Goal: Task Accomplishment & Management: Manage account settings

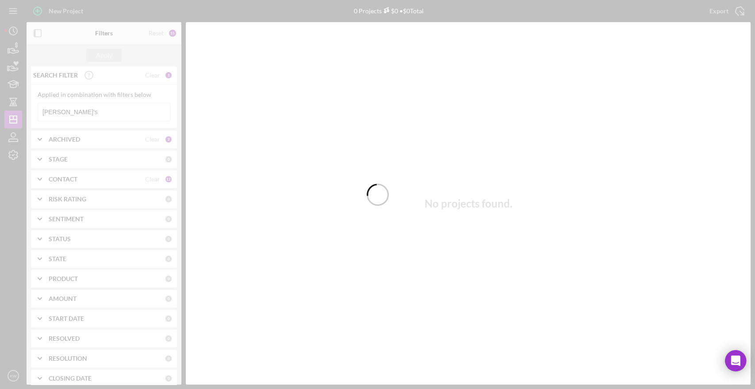
click at [81, 111] on div at bounding box center [377, 194] width 755 height 389
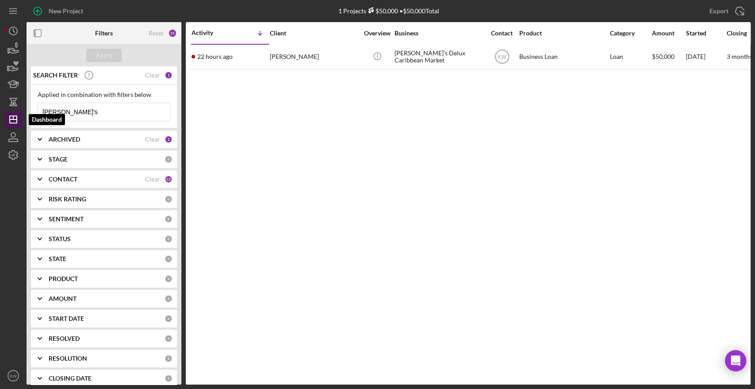
click at [14, 117] on icon "Icon/Dashboard" at bounding box center [13, 119] width 22 height 22
drag, startPoint x: 63, startPoint y: 112, endPoint x: 25, endPoint y: 111, distance: 38.1
click at [25, 111] on div "New Project 1 Projects $50,000 • $50,000 Total dee's Export Icon/Export Filters…" at bounding box center [377, 192] width 746 height 384
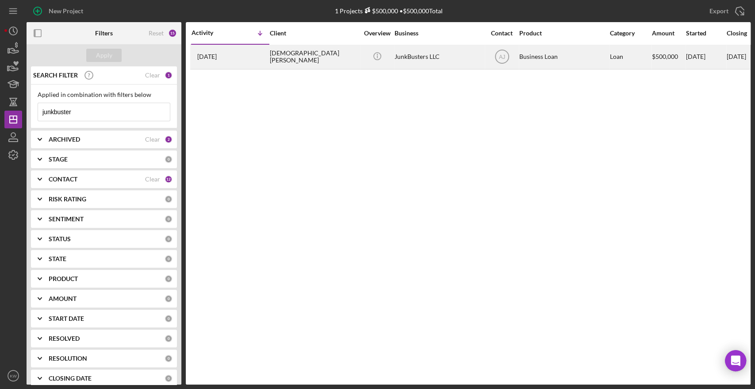
type input "junkbuster"
click at [291, 61] on div "Christian Aybar" at bounding box center [314, 56] width 88 height 23
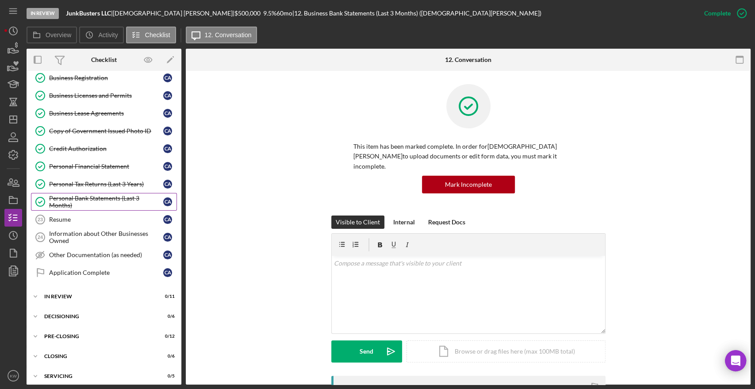
scroll to position [362, 0]
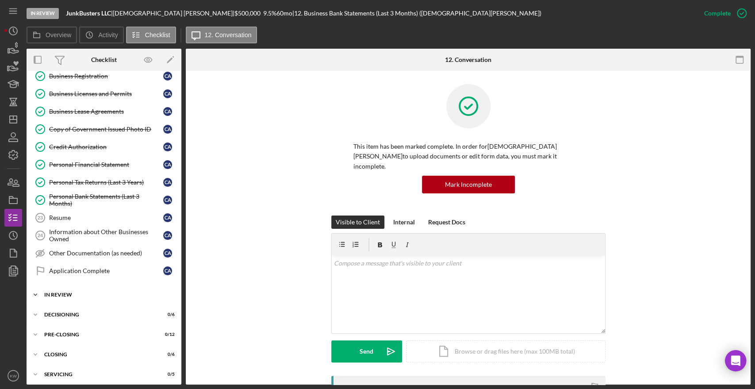
click at [64, 296] on div "Icon/Expander In Review 0 / 11" at bounding box center [104, 295] width 155 height 18
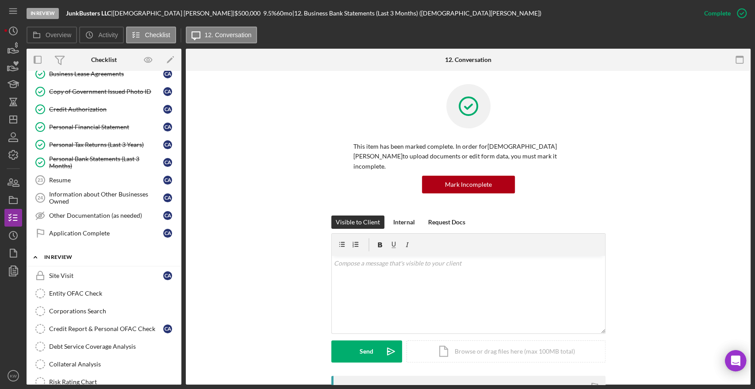
scroll to position [460, 0]
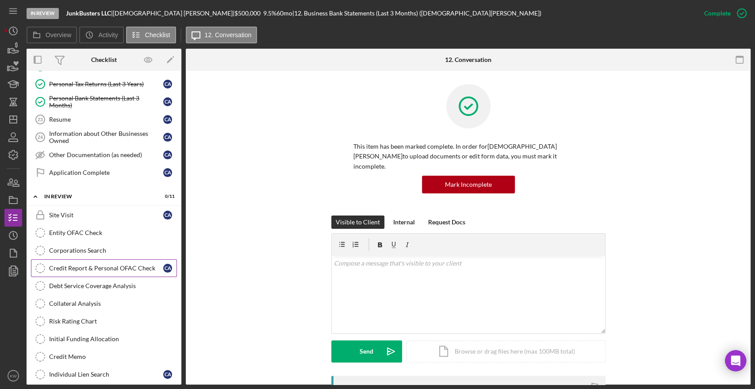
click at [92, 266] on div "Credit Report & Personal OFAC Check" at bounding box center [106, 267] width 114 height 7
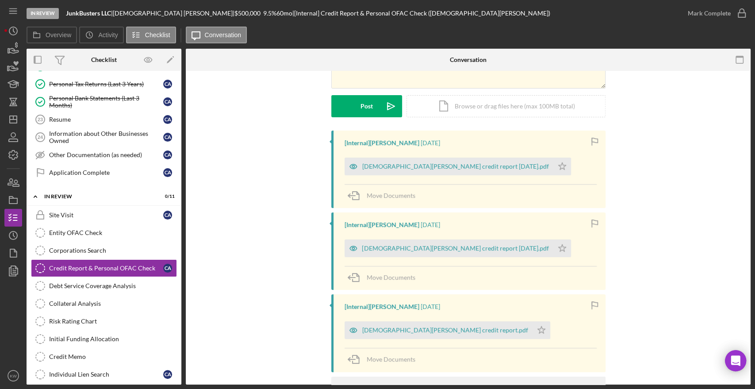
scroll to position [98, 0]
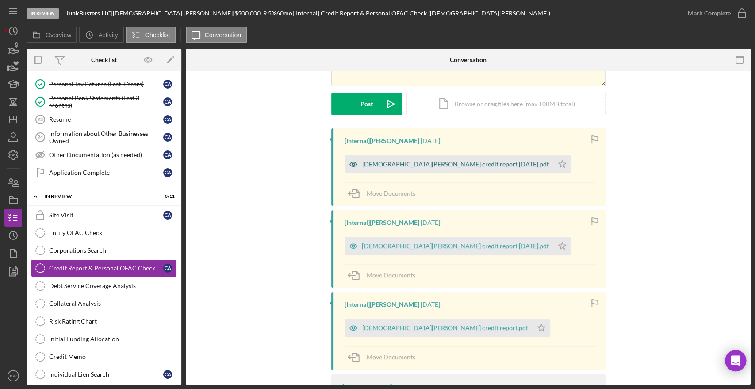
click at [441, 165] on div "Christian Aybar credit report 8-5-2025.pdf" at bounding box center [455, 164] width 187 height 7
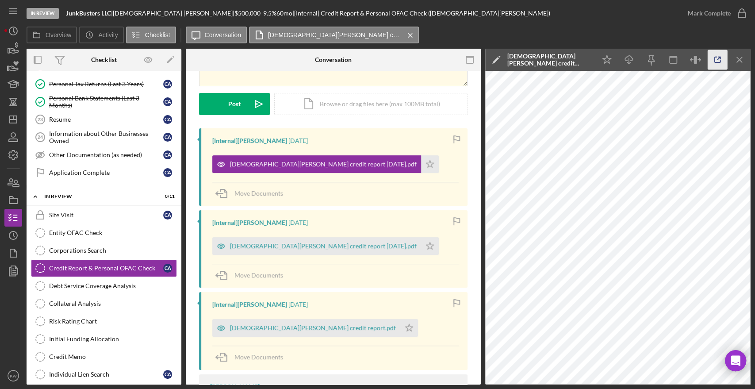
click at [715, 60] on icon "button" at bounding box center [718, 60] width 20 height 20
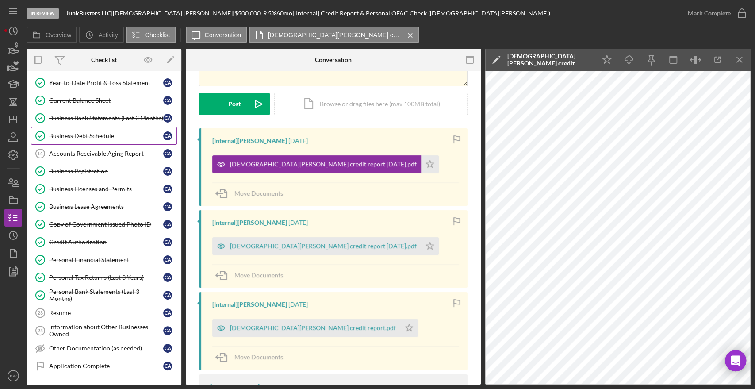
scroll to position [245, 0]
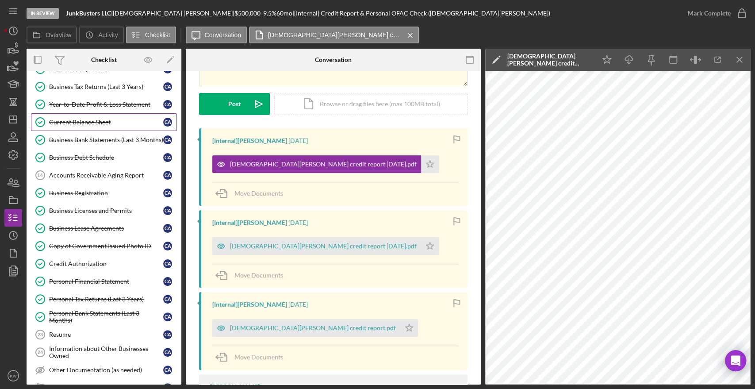
click at [80, 119] on div "Current Balance Sheet" at bounding box center [106, 122] width 114 height 7
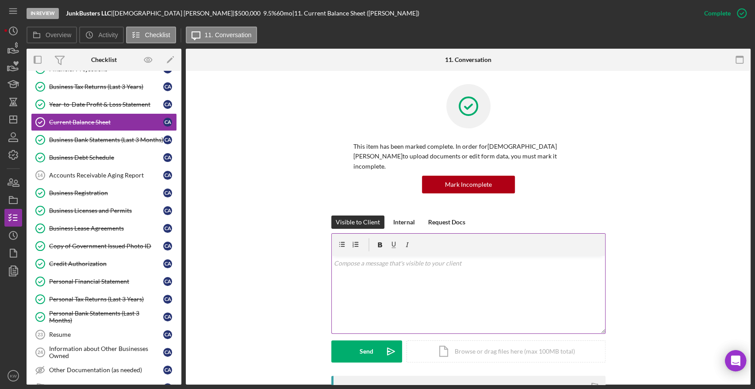
scroll to position [344, 0]
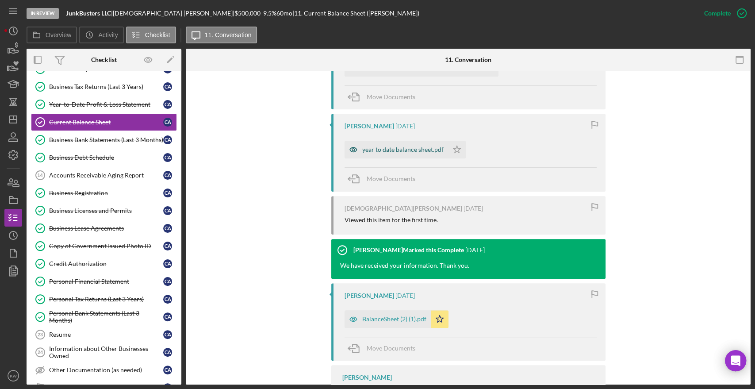
click at [403, 146] on div "year to date balance sheet.pdf" at bounding box center [402, 149] width 81 height 7
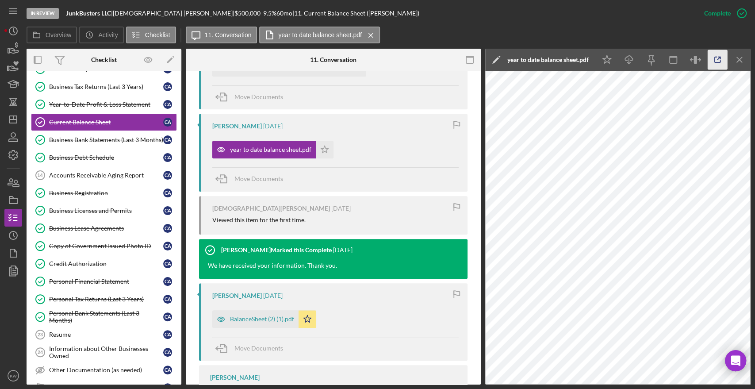
click at [719, 59] on icon "button" at bounding box center [718, 60] width 20 height 20
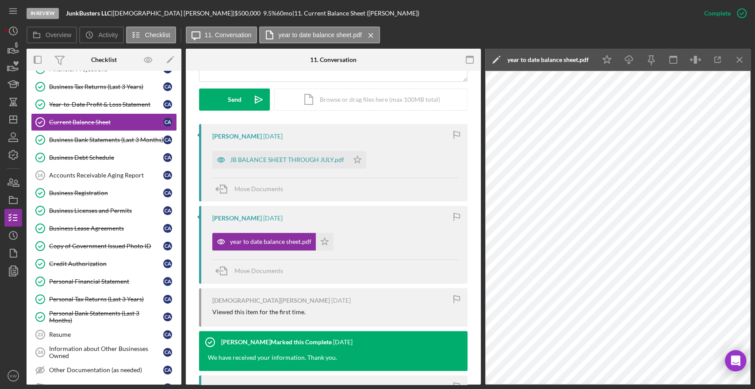
scroll to position [245, 0]
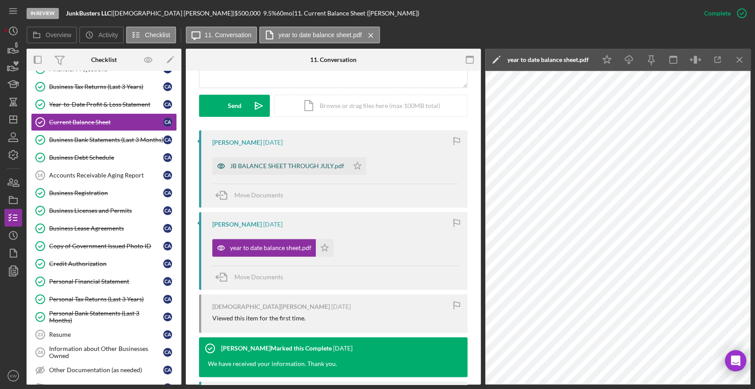
click at [303, 162] on div "JB BALANCE SHEET THROUGH JULY.pdf" at bounding box center [287, 165] width 114 height 7
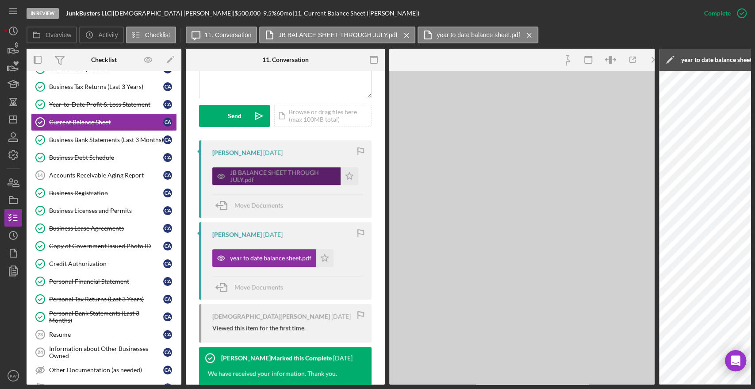
scroll to position [255, 0]
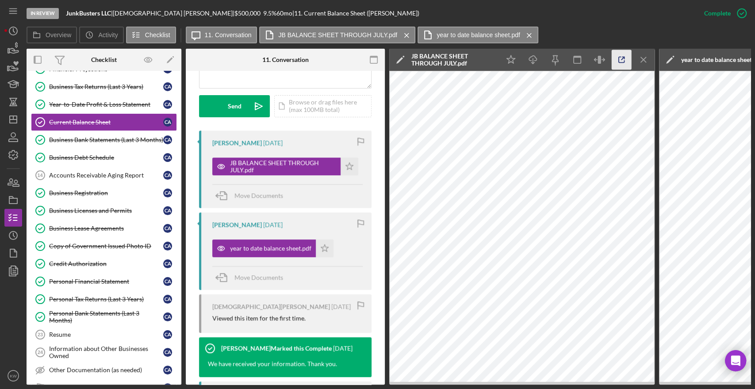
click at [623, 55] on icon "button" at bounding box center [622, 60] width 20 height 20
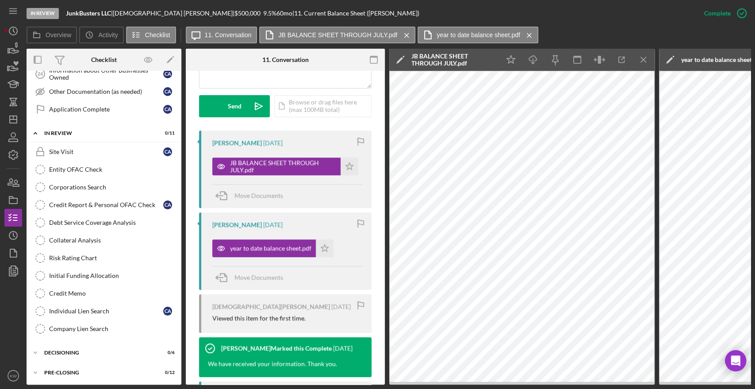
scroll to position [563, 0]
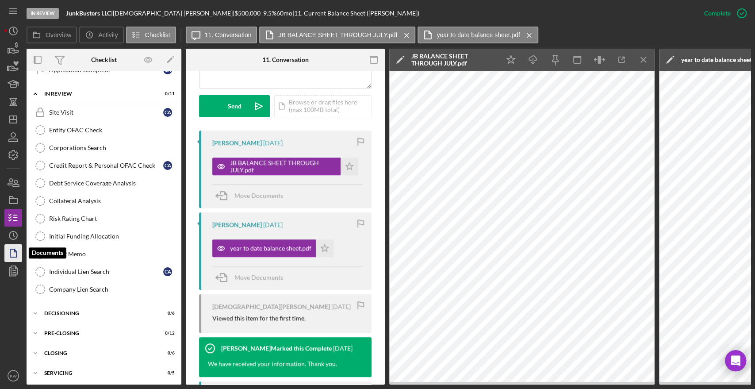
click at [7, 247] on icon "button" at bounding box center [13, 253] width 22 height 22
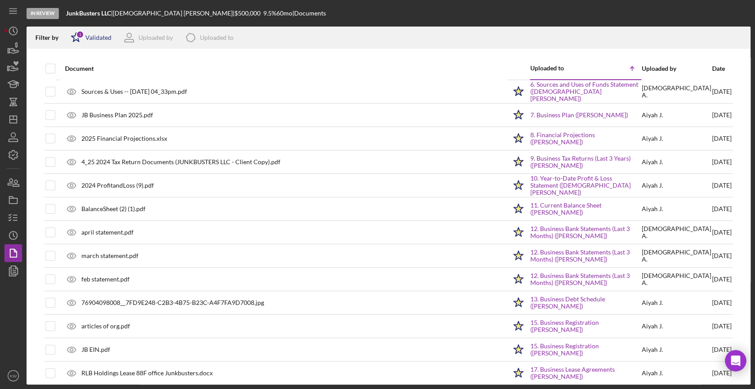
click at [105, 42] on div "Icon/Star 1 Validated" at bounding box center [88, 38] width 46 height 22
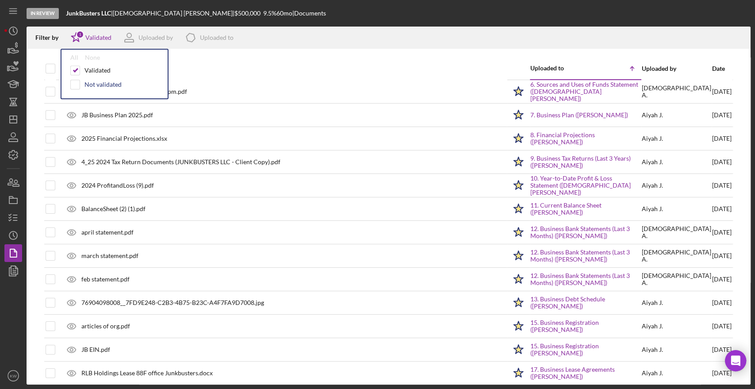
click at [91, 81] on div "Not validated" at bounding box center [102, 84] width 37 height 7
checkbox input "true"
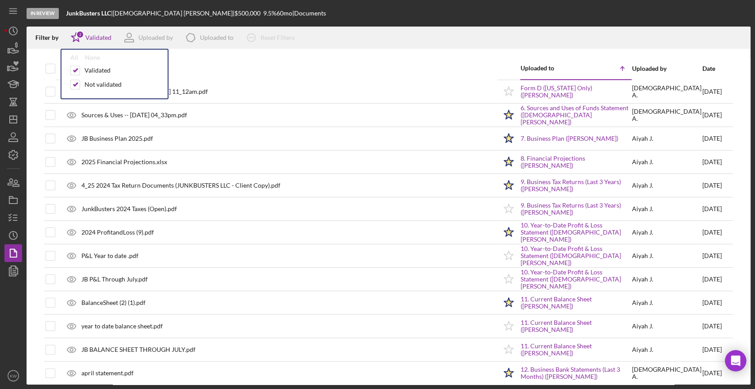
click at [336, 54] on div at bounding box center [389, 53] width 724 height 9
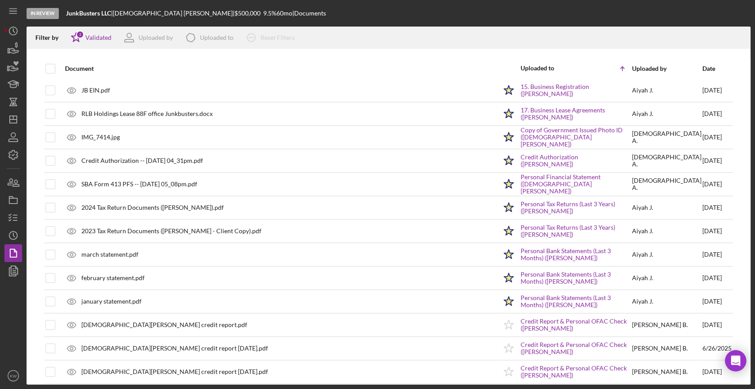
scroll to position [499, 0]
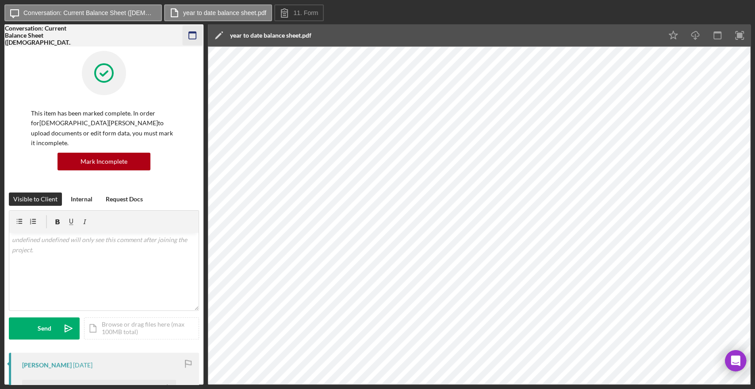
click at [195, 32] on rect "button" at bounding box center [192, 33] width 7 height 2
click at [191, 35] on icon "button" at bounding box center [193, 36] width 20 height 20
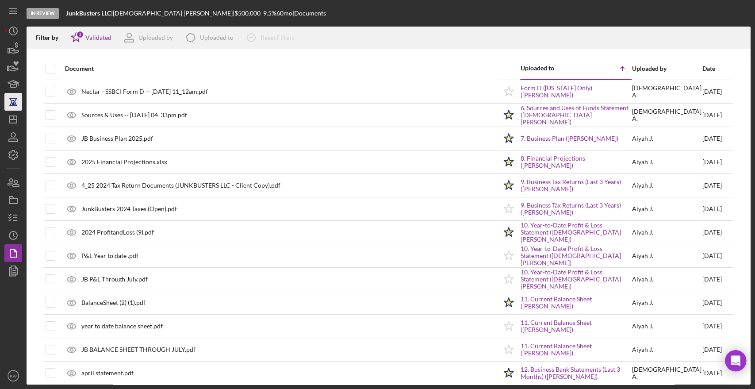
scroll to position [499, 0]
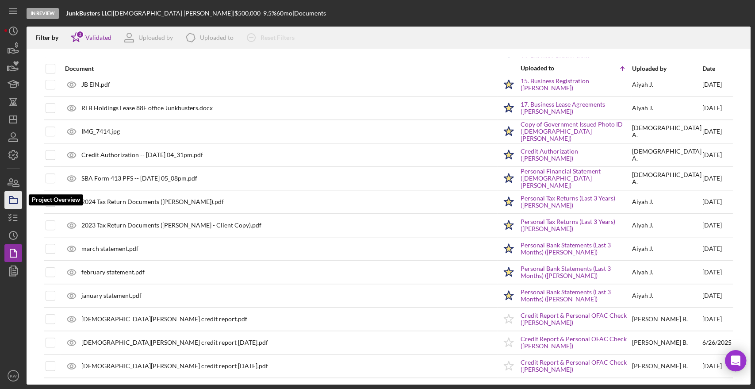
click at [18, 201] on icon "button" at bounding box center [13, 200] width 22 height 22
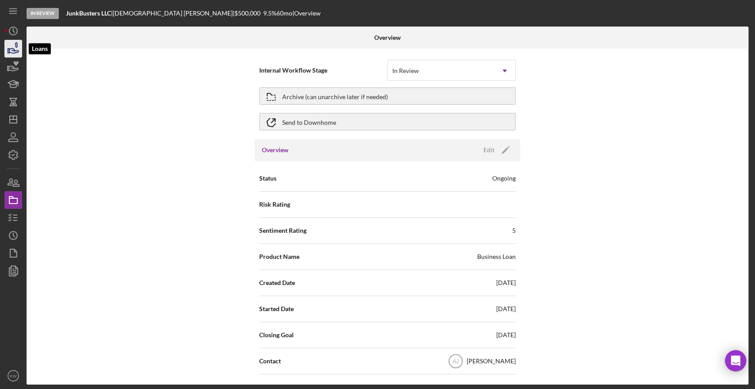
click at [9, 49] on polygon "button" at bounding box center [8, 51] width 1 height 4
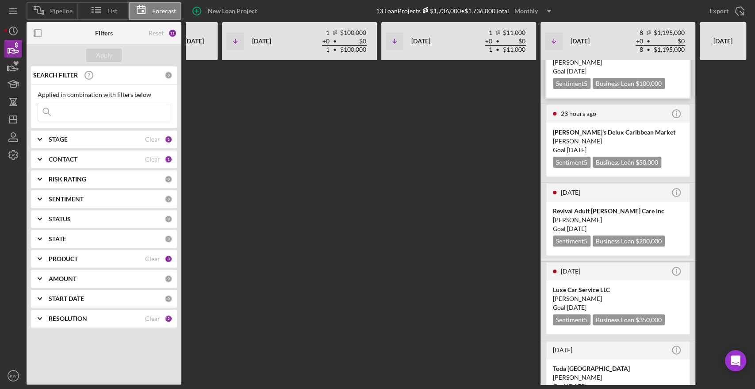
scroll to position [147, 0]
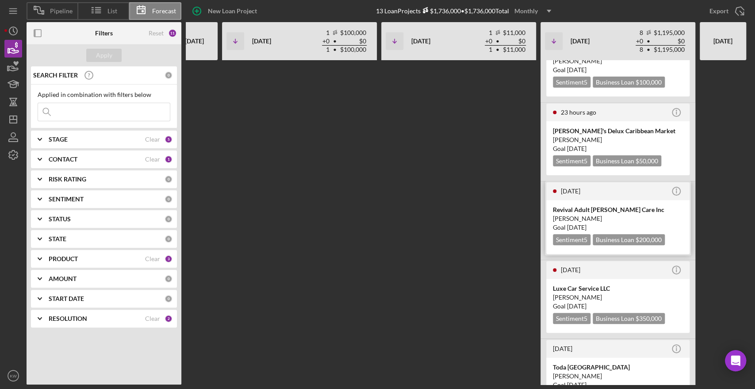
click at [608, 205] on div "Revival Adult Foster Care Inc" at bounding box center [618, 209] width 130 height 9
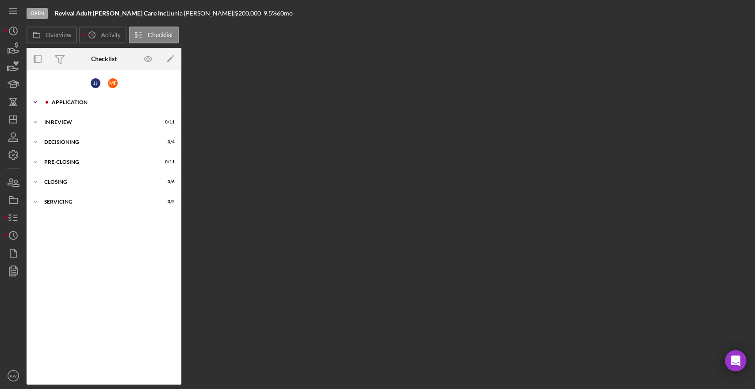
click at [54, 100] on div "Application" at bounding box center [111, 101] width 119 height 5
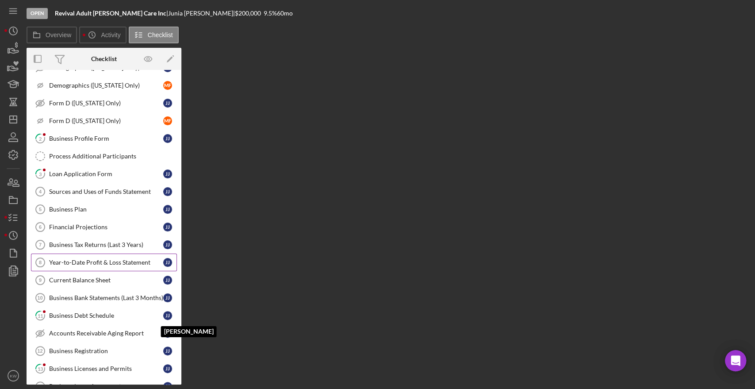
scroll to position [49, 0]
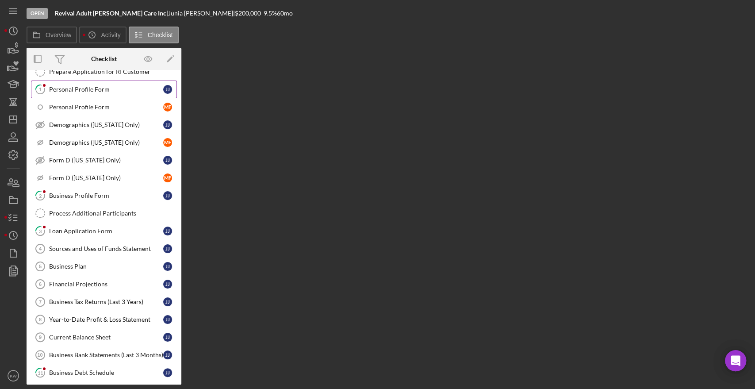
click at [68, 87] on div "Personal Profile Form" at bounding box center [106, 89] width 114 height 7
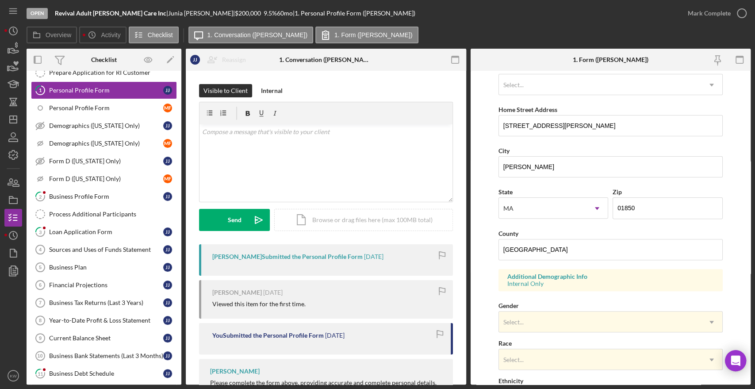
scroll to position [147, 0]
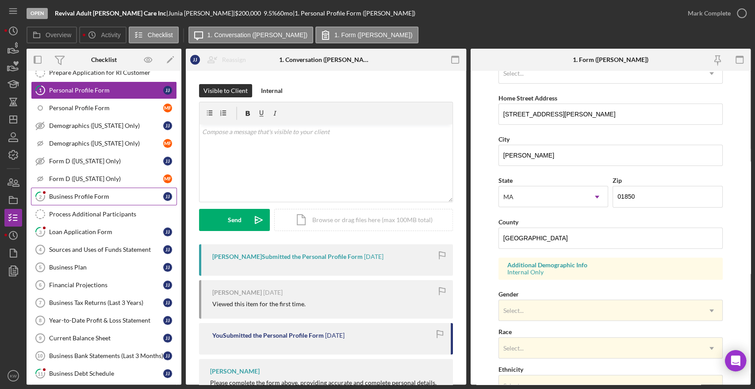
click at [85, 194] on div "Business Profile Form" at bounding box center [106, 196] width 114 height 7
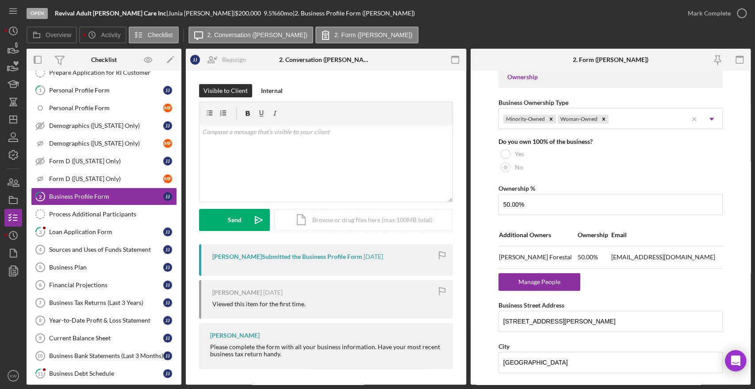
scroll to position [442, 0]
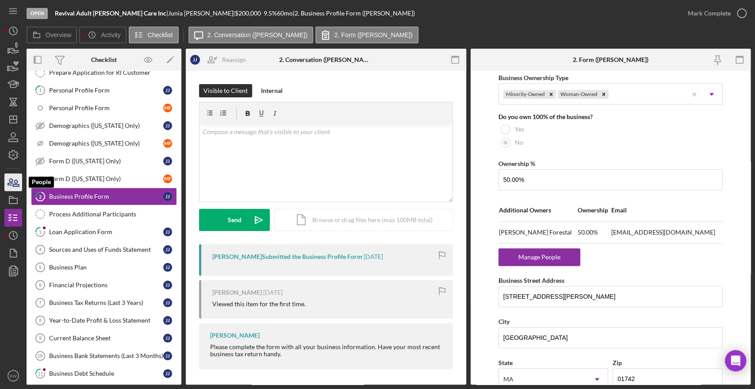
click at [11, 182] on icon "button" at bounding box center [13, 182] width 22 height 22
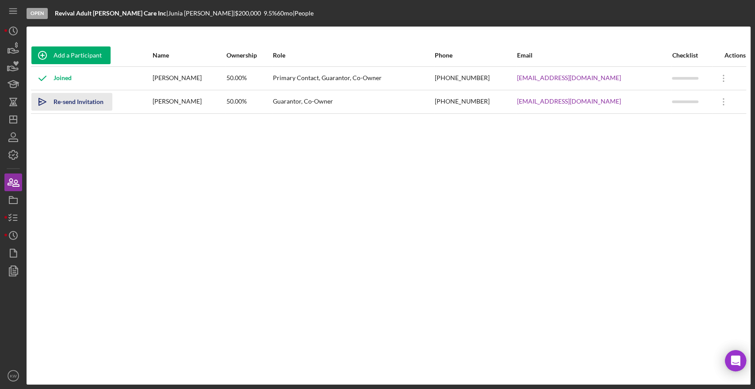
click at [63, 101] on div "Re-send Invitation" at bounding box center [79, 102] width 50 height 18
click at [13, 47] on icon "button" at bounding box center [13, 49] width 22 height 22
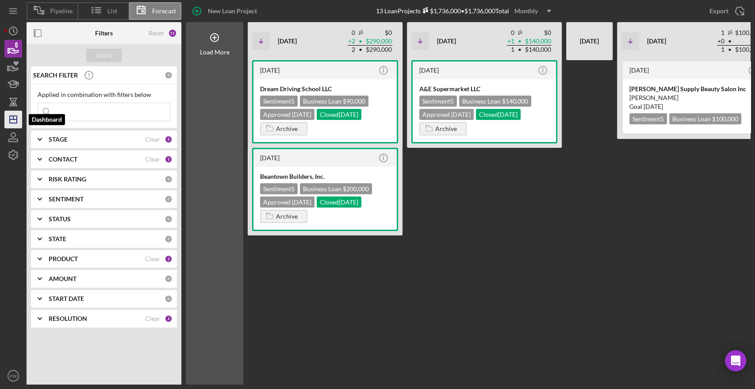
click at [11, 125] on icon "Icon/Dashboard" at bounding box center [13, 119] width 22 height 22
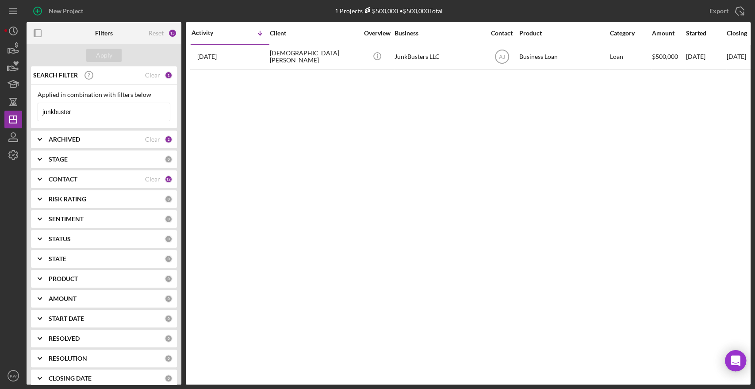
click at [127, 106] on input "junkbuster" at bounding box center [104, 112] width 132 height 18
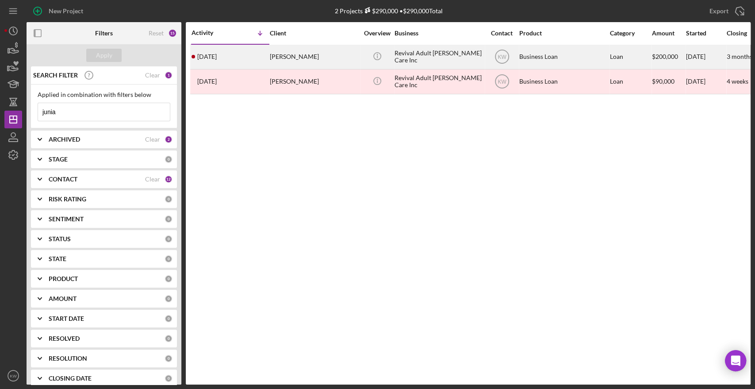
type input "junia"
click at [414, 61] on div "Revival Adult Foster Care Inc" at bounding box center [438, 56] width 88 height 23
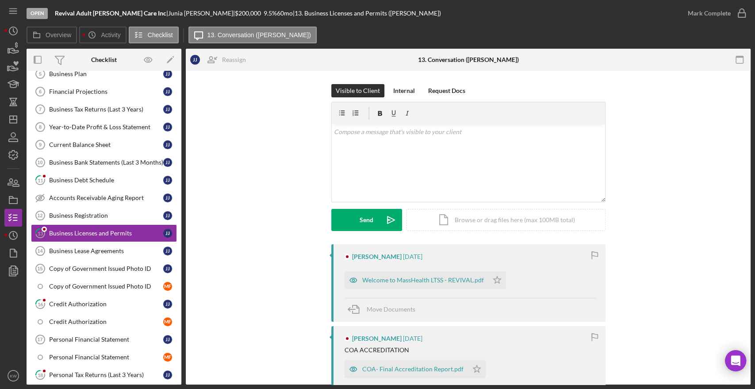
scroll to position [245, 0]
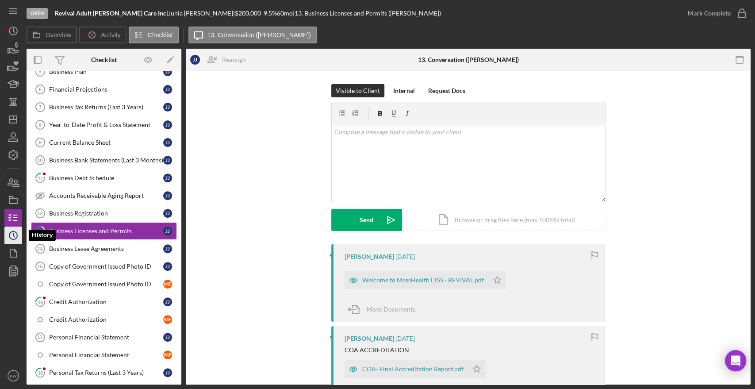
click at [15, 234] on icon "Icon/History" at bounding box center [13, 235] width 22 height 22
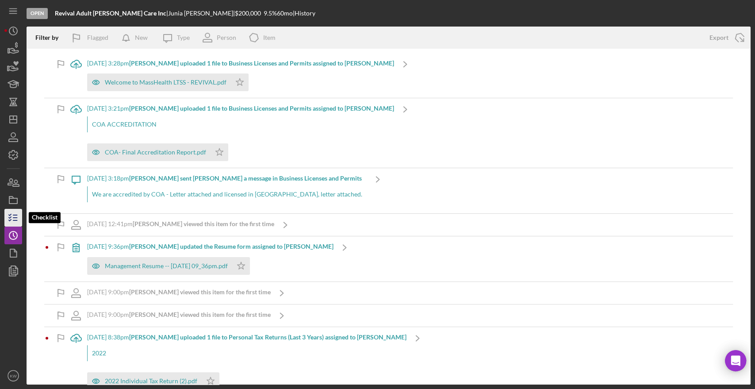
click at [11, 220] on icon "button" at bounding box center [13, 218] width 22 height 22
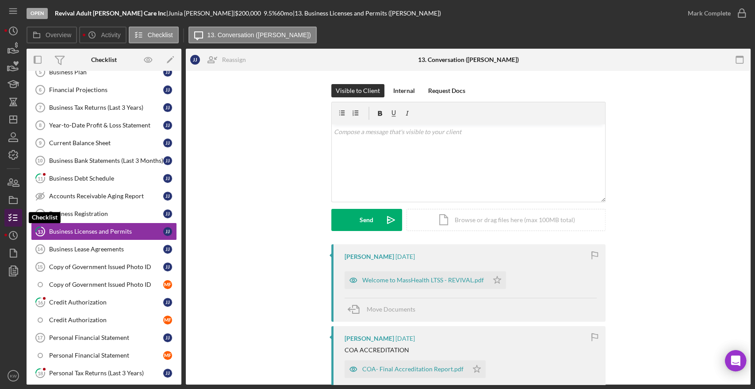
scroll to position [245, 0]
click at [14, 253] on icon "button" at bounding box center [13, 253] width 22 height 22
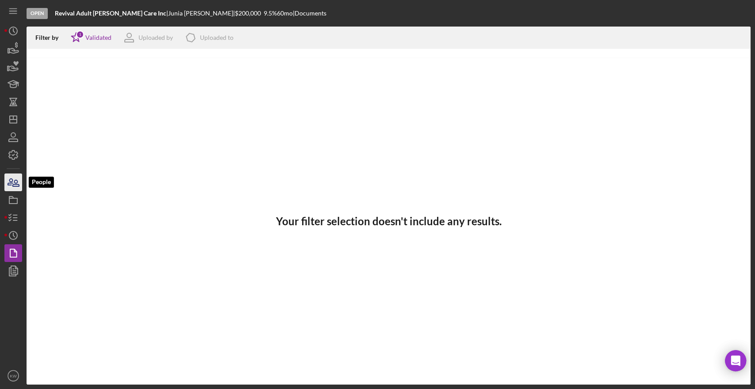
click at [13, 180] on icon "button" at bounding box center [10, 182] width 5 height 6
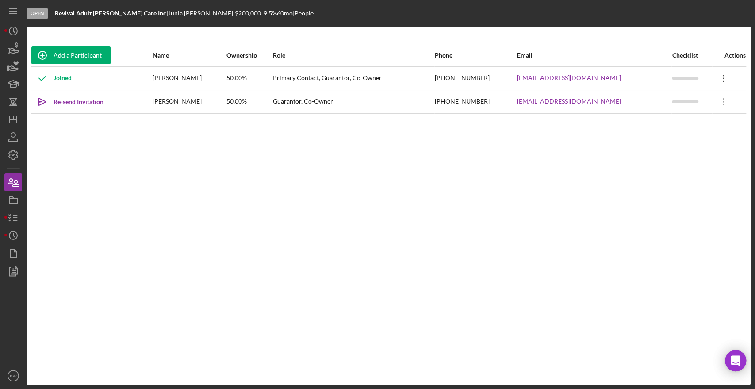
click at [721, 74] on icon "Icon/Overflow" at bounding box center [723, 78] width 22 height 22
click at [666, 102] on div "Icon/Edit Edit" at bounding box center [680, 101] width 97 height 18
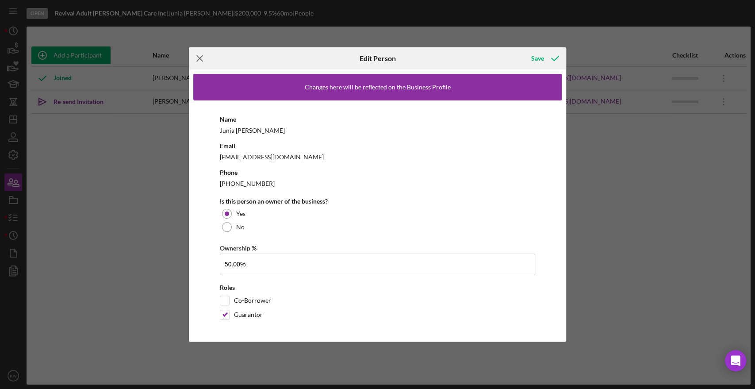
click at [199, 57] on line at bounding box center [200, 59] width 6 height 6
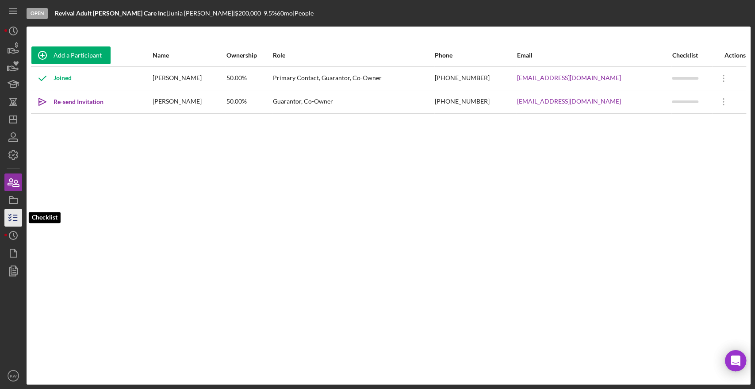
click at [14, 221] on icon "button" at bounding box center [13, 218] width 22 height 22
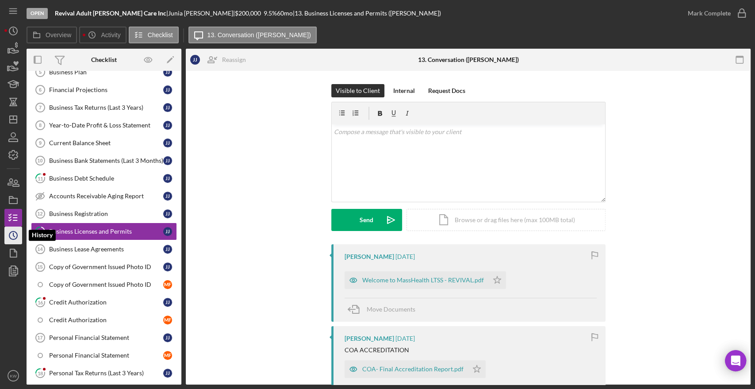
scroll to position [245, 0]
click at [17, 242] on icon "Icon/History" at bounding box center [13, 235] width 22 height 22
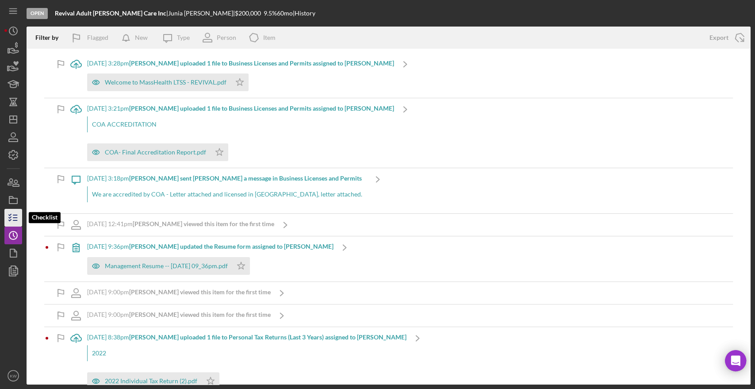
click at [14, 218] on icon "button" at bounding box center [13, 218] width 22 height 22
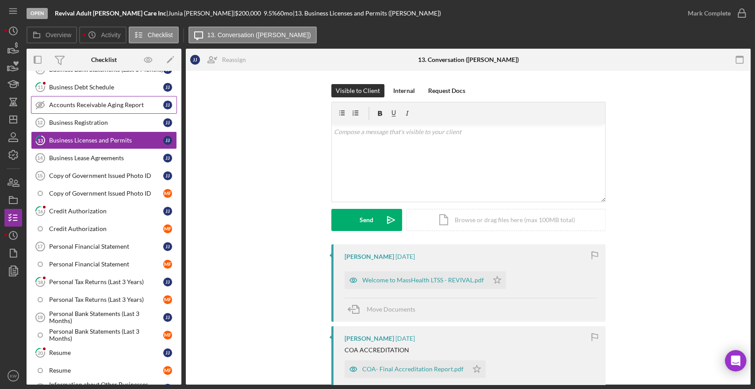
scroll to position [343, 0]
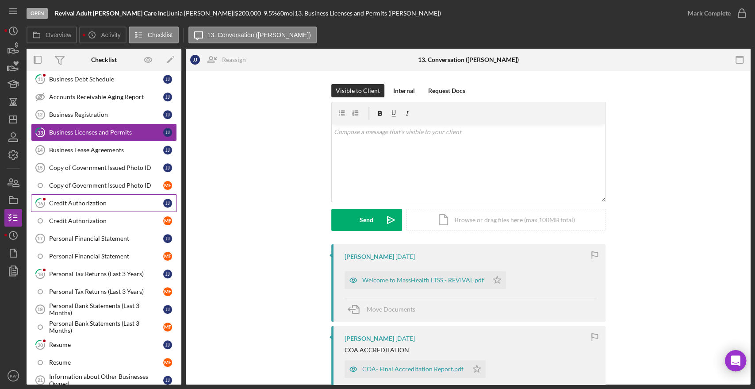
click at [91, 199] on div "Credit Authorization" at bounding box center [106, 202] width 114 height 7
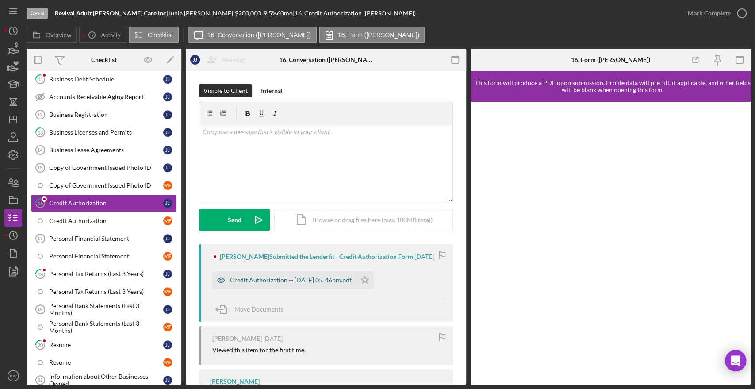
click at [299, 283] on div "Credit Authorization -- 2025-08-28 05_46pm.pdf" at bounding box center [284, 280] width 144 height 18
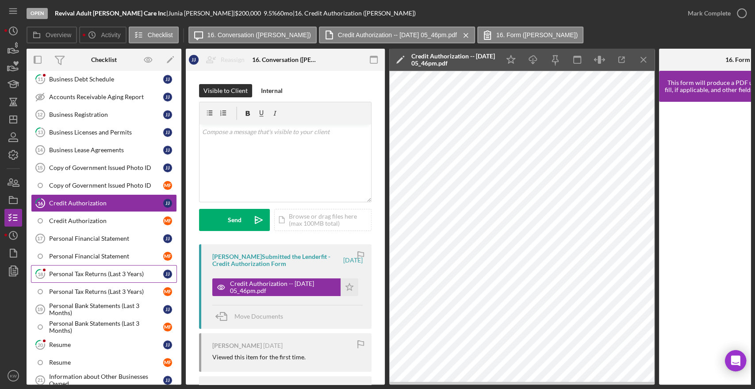
click at [77, 266] on link "18 Personal Tax Returns (Last 3 Years) J J" at bounding box center [104, 274] width 146 height 18
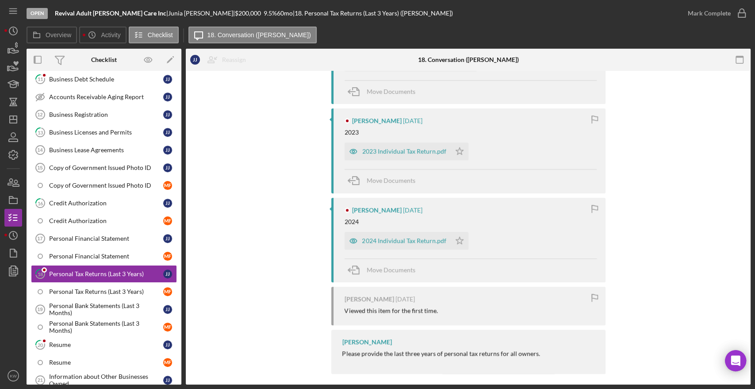
scroll to position [230, 0]
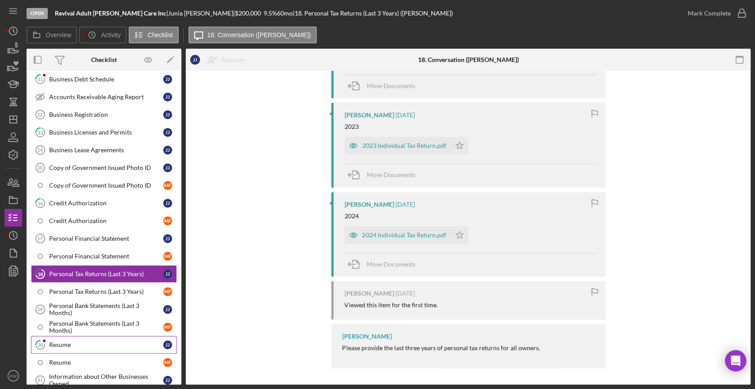
click at [79, 337] on link "20 Resume J J" at bounding box center [104, 345] width 146 height 18
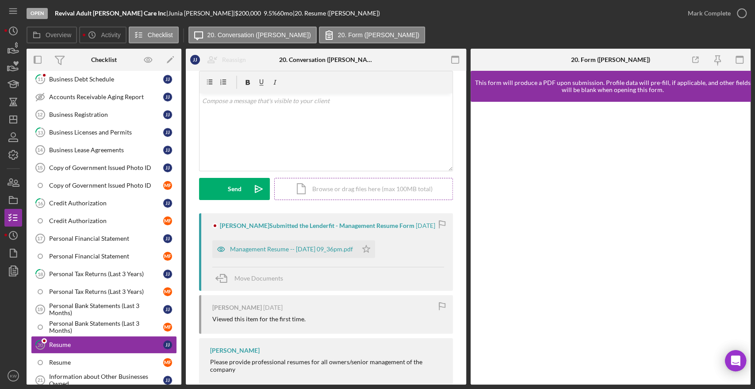
scroll to position [47, 0]
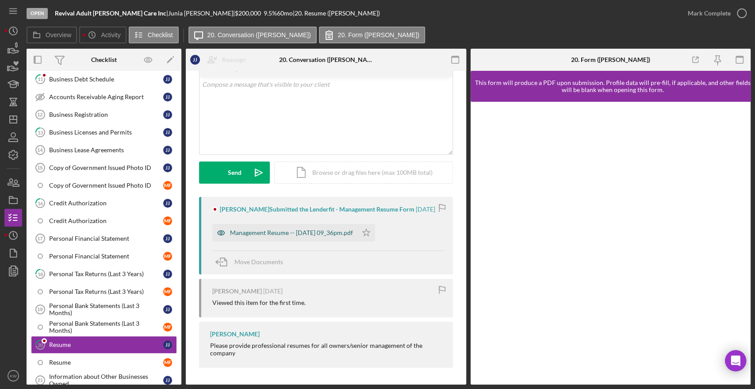
click at [324, 232] on div "Management Resume -- 2025-08-28 09_36pm.pdf" at bounding box center [291, 232] width 123 height 7
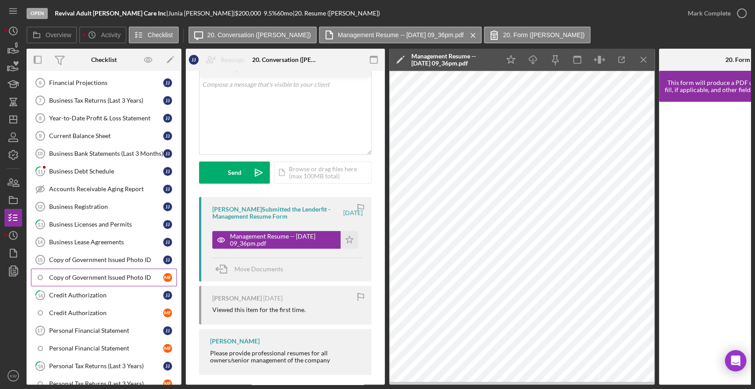
scroll to position [245, 0]
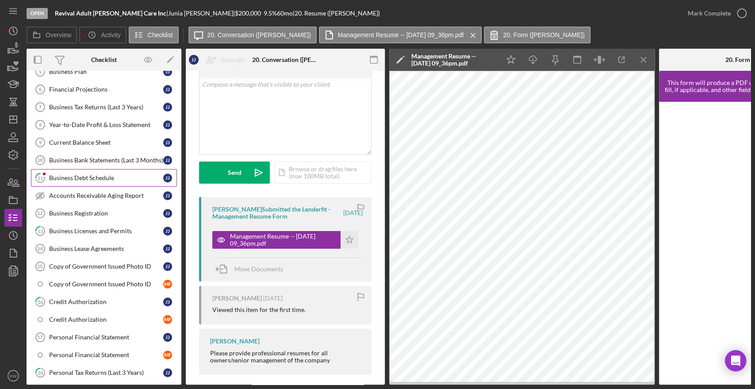
click at [61, 179] on div "Business Debt Schedule" at bounding box center [106, 177] width 114 height 7
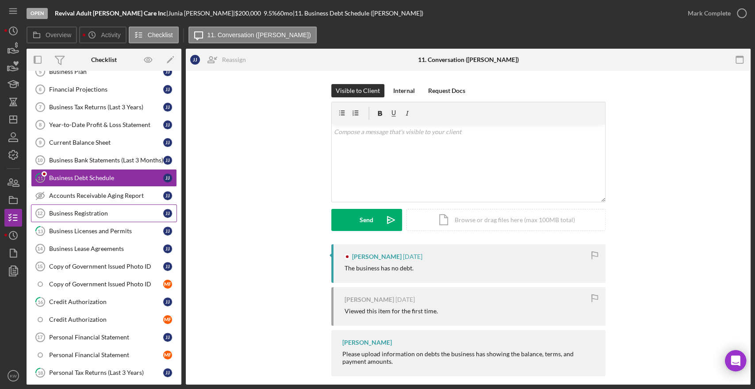
scroll to position [146, 0]
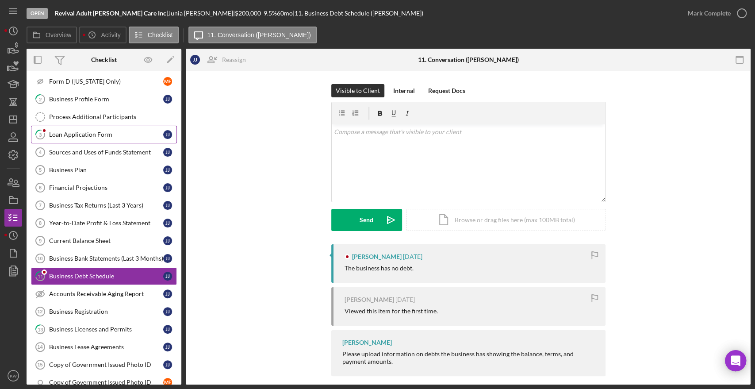
click at [62, 134] on div "Loan Application Form" at bounding box center [106, 134] width 114 height 7
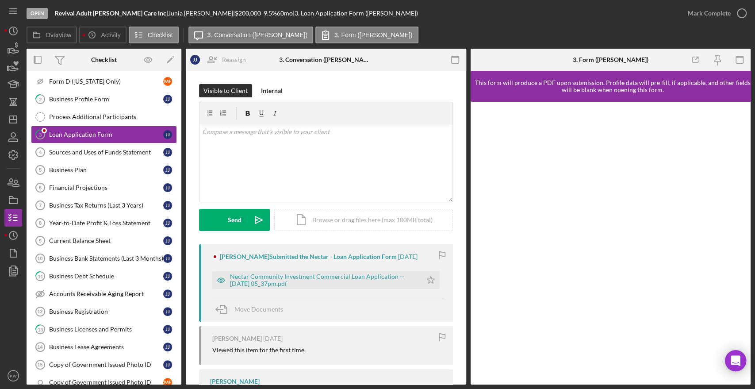
click at [372, 283] on div "Nectar Community Investment Commercial Loan Application -- 2025-08-28 05_37pm.p…" at bounding box center [323, 280] width 187 height 14
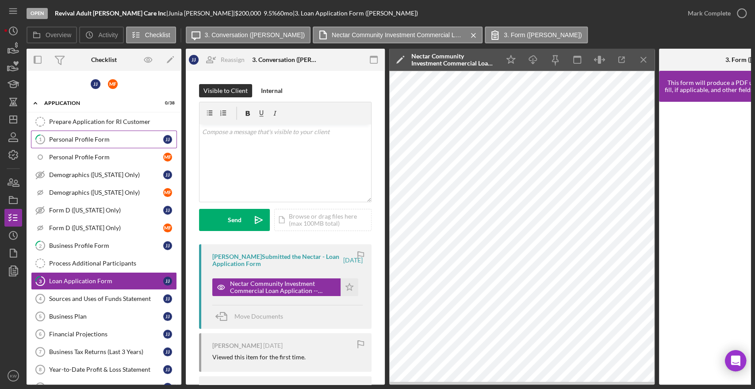
click at [89, 145] on link "1 Personal Profile Form J J" at bounding box center [104, 139] width 146 height 18
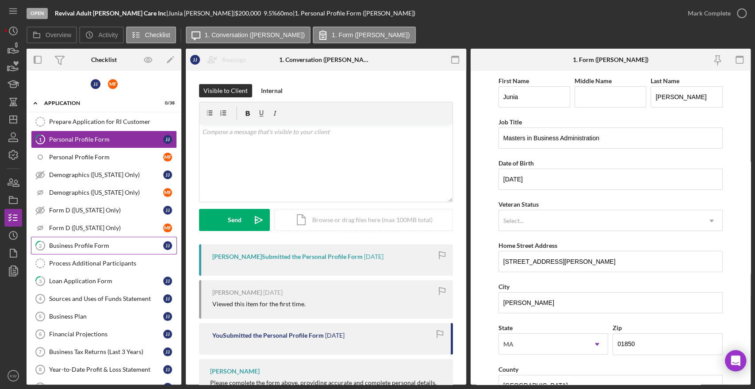
click at [89, 244] on div "Business Profile Form" at bounding box center [106, 245] width 114 height 7
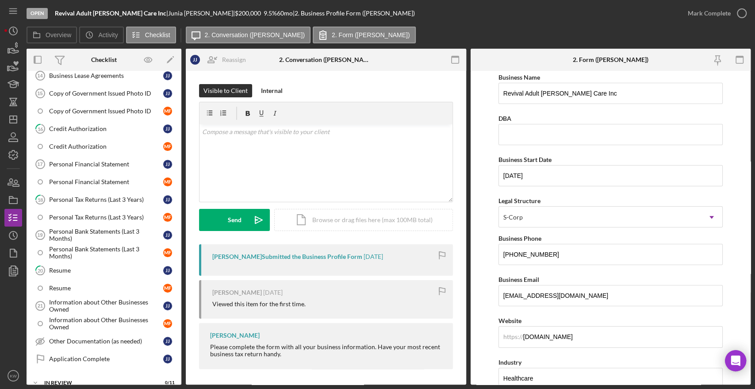
scroll to position [393, 0]
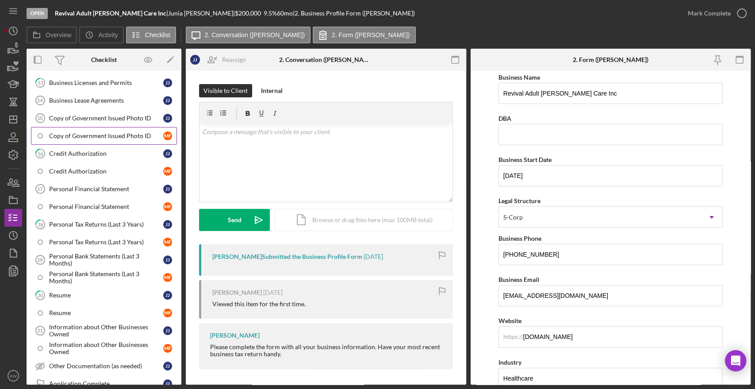
click at [105, 136] on link "Copy of Government Issued Photo ID M F" at bounding box center [104, 136] width 146 height 18
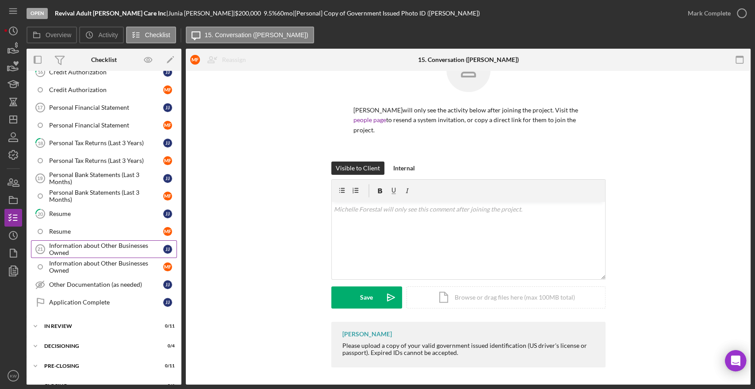
scroll to position [491, 0]
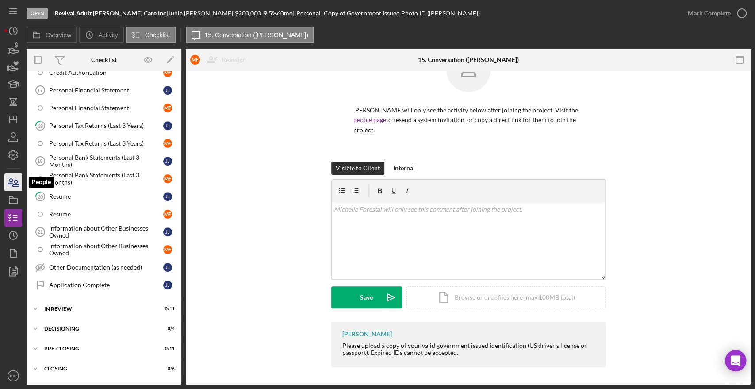
click at [11, 184] on icon "button" at bounding box center [13, 182] width 22 height 22
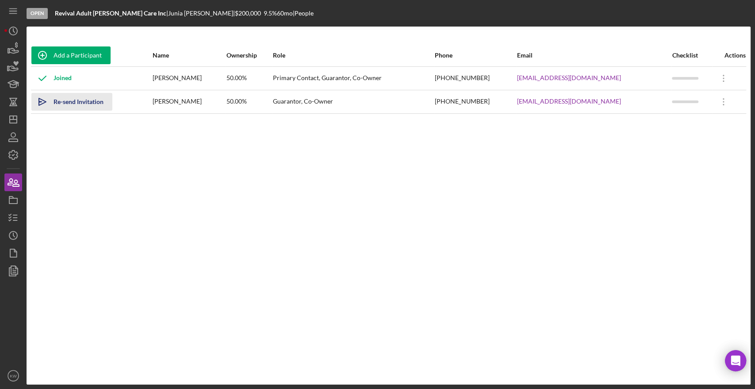
click at [96, 104] on div "Re-send Invitation" at bounding box center [79, 102] width 50 height 18
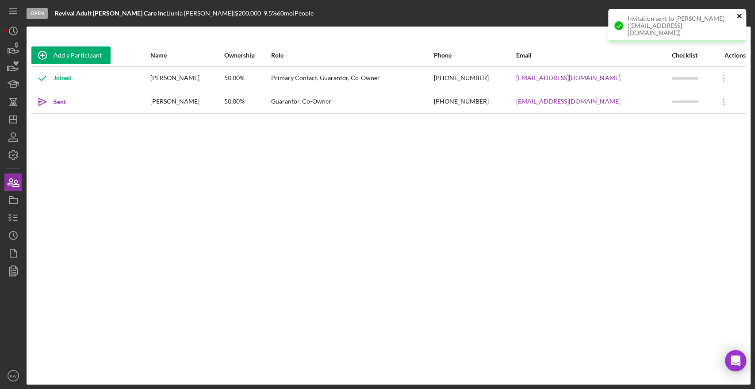
click at [742, 15] on icon "close" at bounding box center [739, 15] width 6 height 7
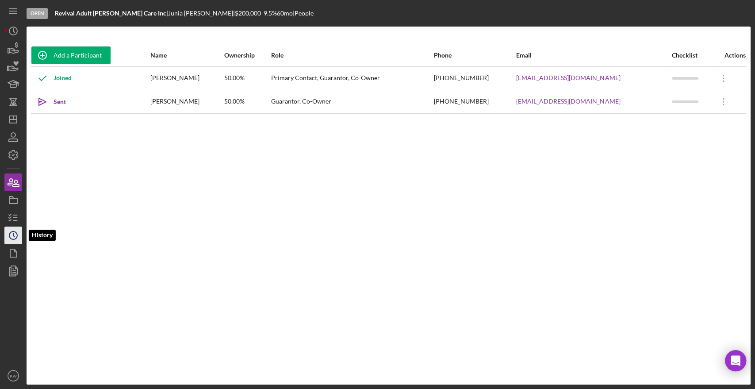
click at [14, 231] on circle "button" at bounding box center [13, 235] width 8 height 8
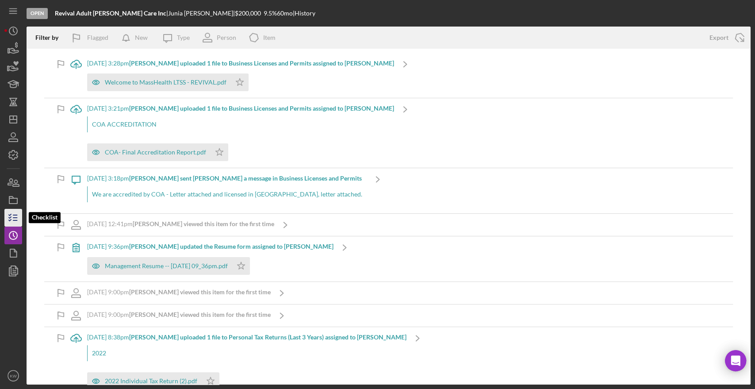
click at [15, 218] on icon "button" at bounding box center [13, 218] width 22 height 22
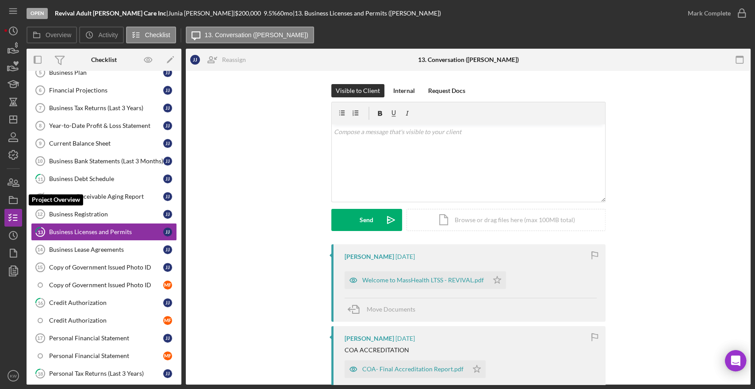
scroll to position [245, 0]
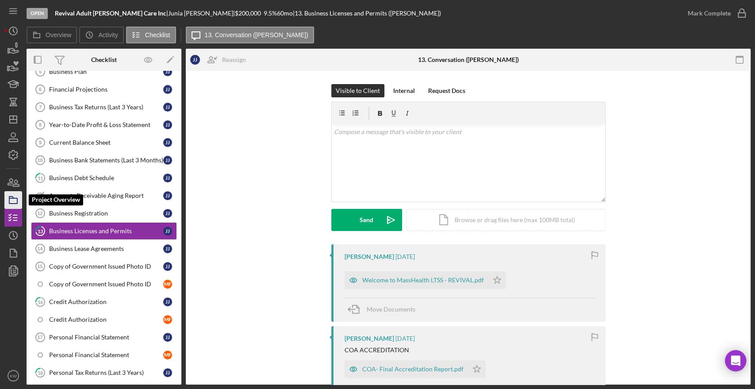
click at [12, 201] on icon "button" at bounding box center [13, 200] width 22 height 22
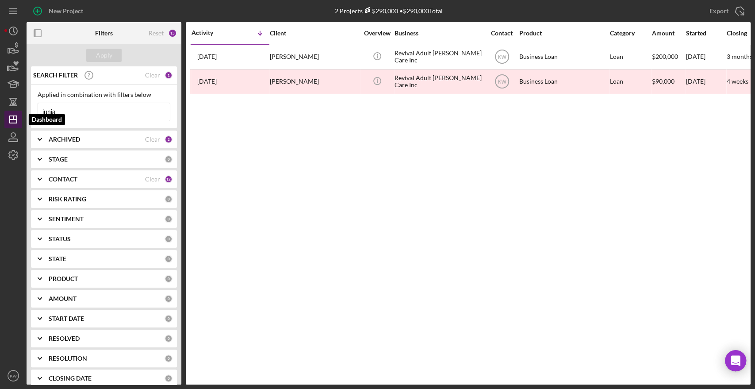
drag, startPoint x: 77, startPoint y: 112, endPoint x: 15, endPoint y: 115, distance: 61.9
click at [15, 115] on div "New Project 2 Projects $290,000 • $290,000 Total junia Export Icon/Export Filte…" at bounding box center [377, 192] width 746 height 384
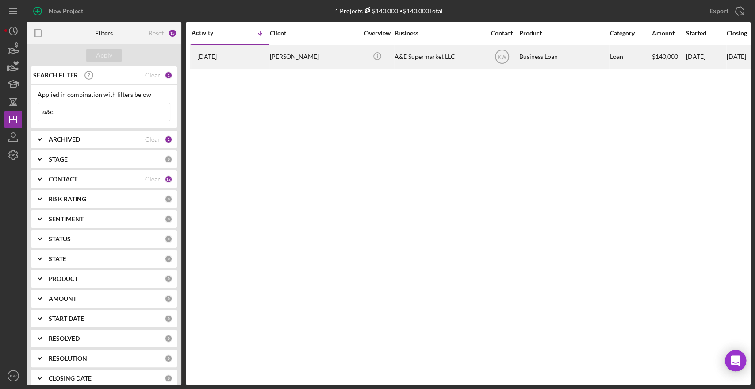
type input "a&e"
click at [441, 65] on div "A&E Supermarket LLC" at bounding box center [438, 56] width 88 height 23
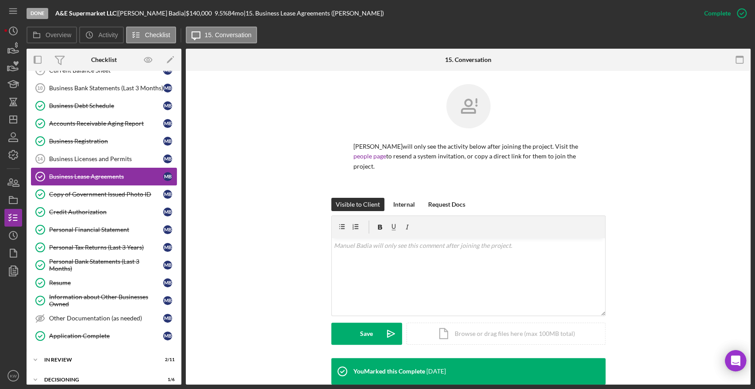
scroll to position [362, 0]
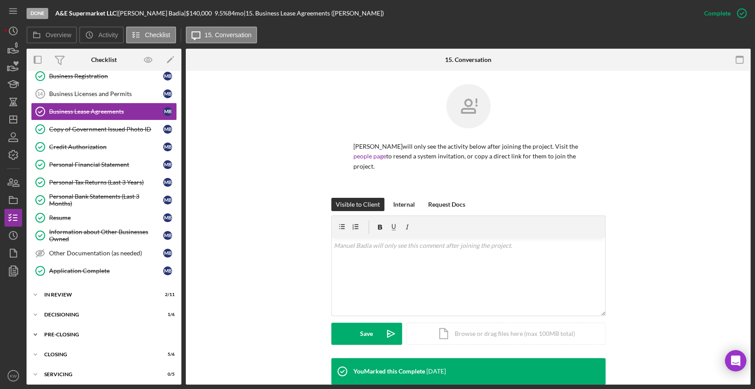
click at [62, 332] on div "Pre-Closing" at bounding box center [107, 334] width 126 height 5
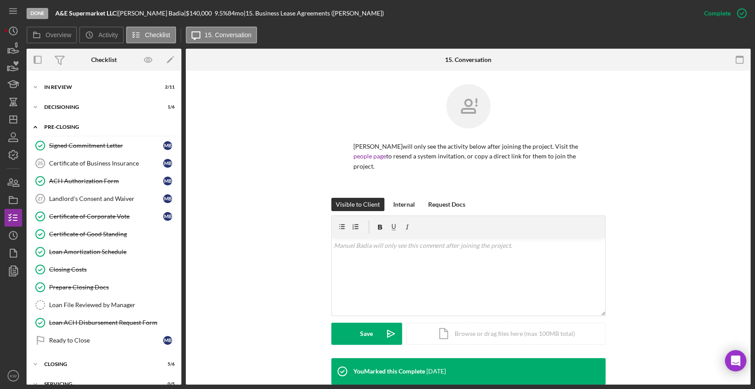
scroll to position [578, 0]
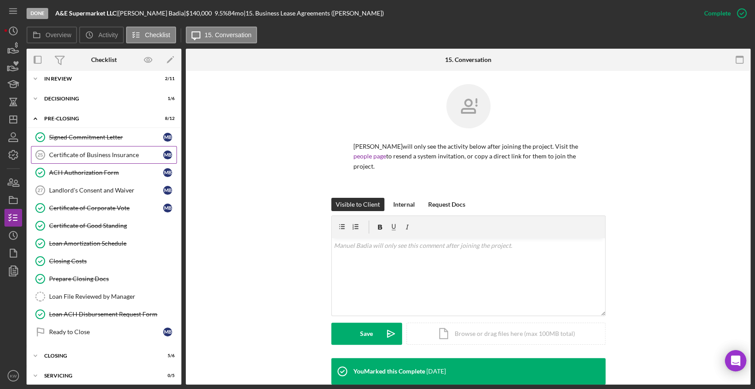
click at [95, 154] on div "Certificate of Business Insurance" at bounding box center [106, 154] width 114 height 7
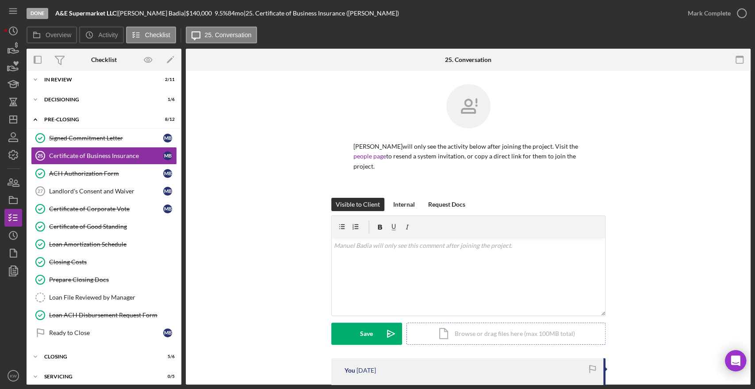
scroll to position [578, 0]
click at [471, 322] on div "Icon/Document Browse or drag files here (max 100MB total) Tap to choose files o…" at bounding box center [505, 333] width 199 height 22
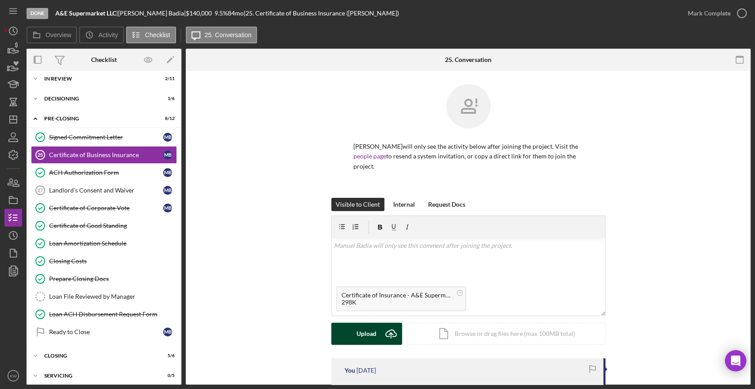
click at [370, 329] on div "Upload" at bounding box center [366, 333] width 20 height 22
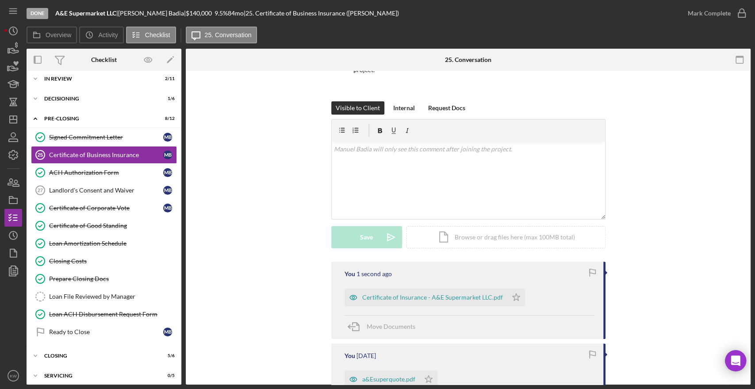
scroll to position [98, 0]
click at [512, 289] on icon "Icon/Star" at bounding box center [516, 296] width 18 height 18
click at [739, 15] on icon "button" at bounding box center [742, 13] width 22 height 22
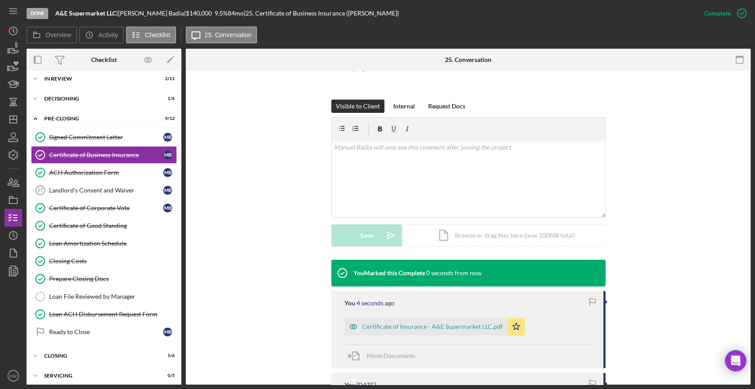
click at [695, 204] on div "Visible to Client Internal Request Docs v Color teal Color pink Remove color Ad…" at bounding box center [468, 179] width 538 height 160
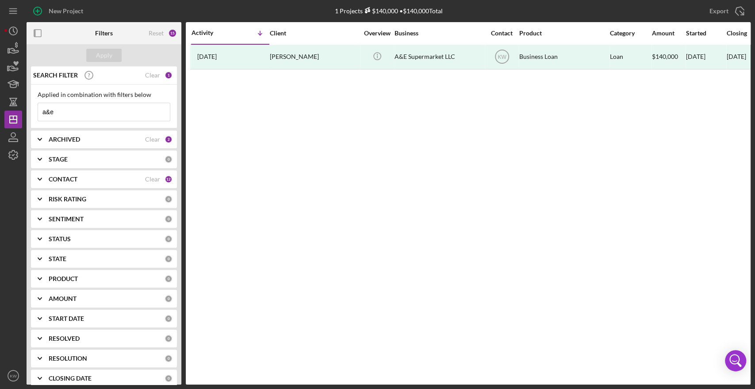
drag, startPoint x: 83, startPoint y: 111, endPoint x: 0, endPoint y: 100, distance: 83.8
click at [0, 100] on div "New Project 1 Projects $140,000 • $140,000 Total a&e Export Icon/Export Filters…" at bounding box center [377, 194] width 755 height 389
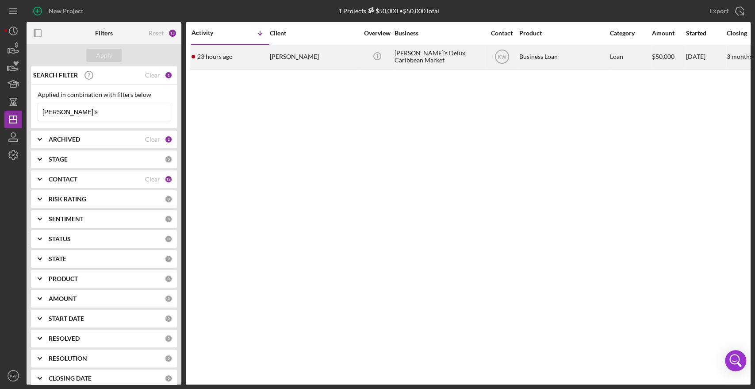
type input "[PERSON_NAME]'s"
click at [421, 57] on div "[PERSON_NAME]'s Delux Caribbean Market" at bounding box center [438, 56] width 88 height 23
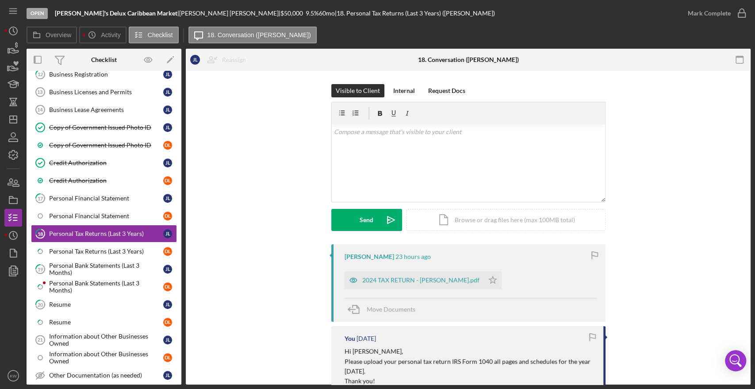
scroll to position [386, 0]
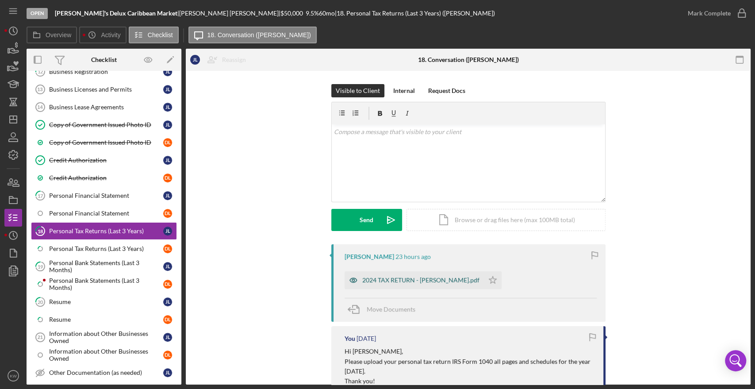
click at [408, 276] on div "2024 TAX RETURN - [PERSON_NAME].pdf" at bounding box center [420, 279] width 117 height 7
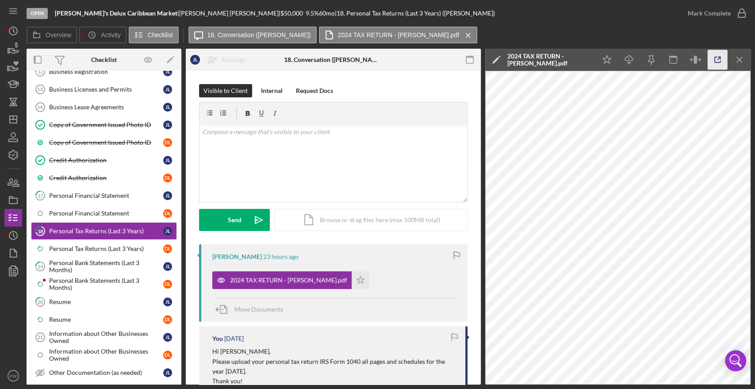
click at [720, 58] on polyline "button" at bounding box center [719, 58] width 2 height 2
